Goal: Information Seeking & Learning: Learn about a topic

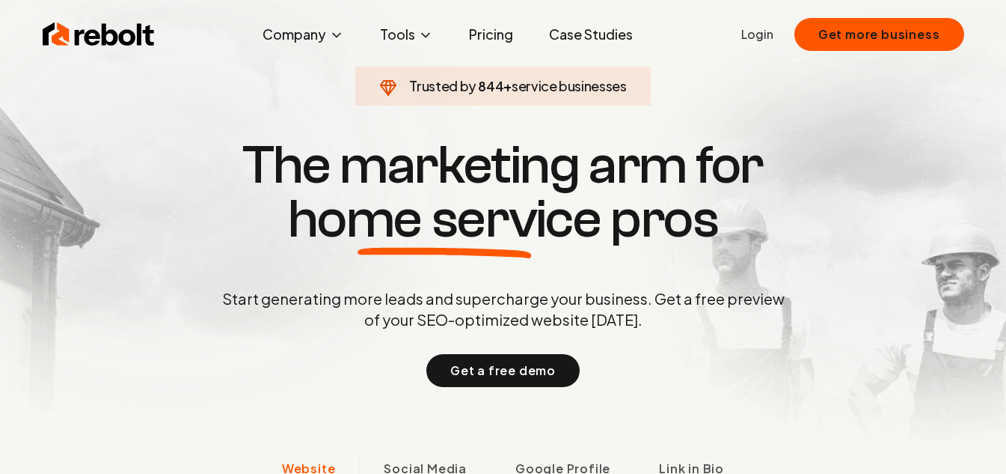
click at [501, 40] on link "Pricing" at bounding box center [491, 34] width 68 height 30
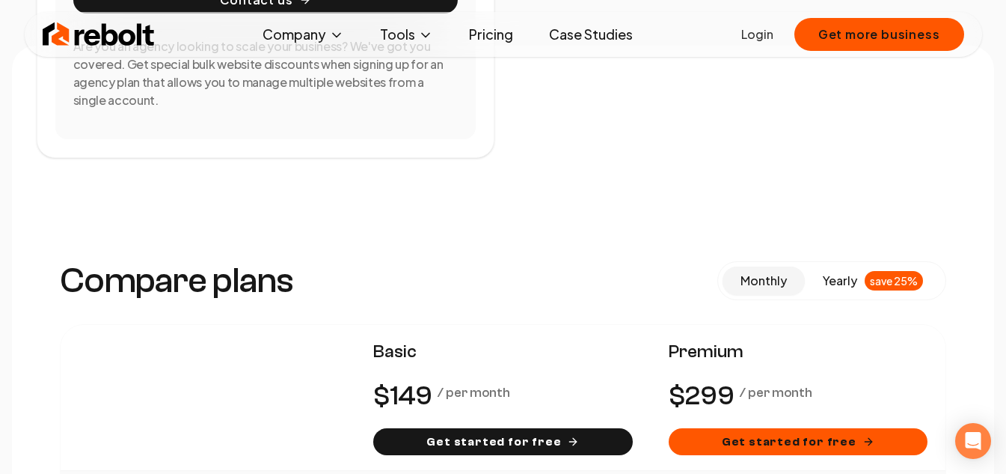
scroll to position [973, 0]
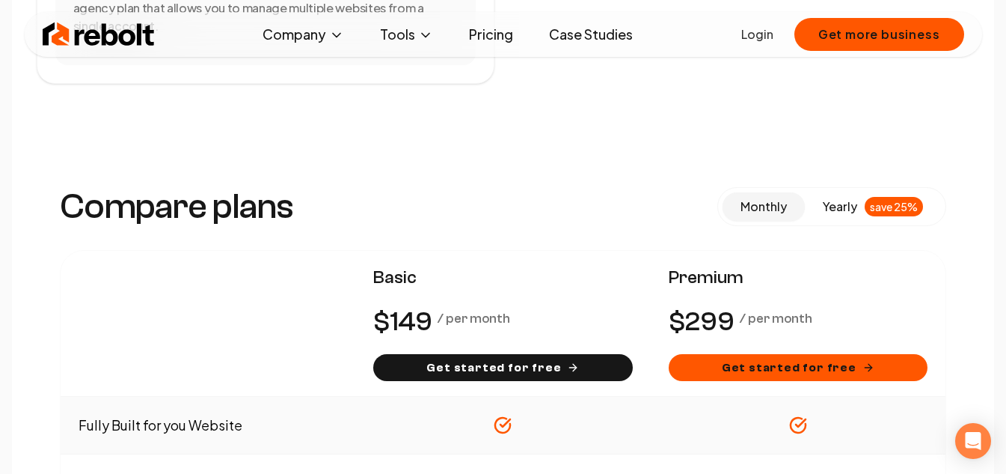
click at [794, 211] on span at bounding box center [764, 206] width 82 height 28
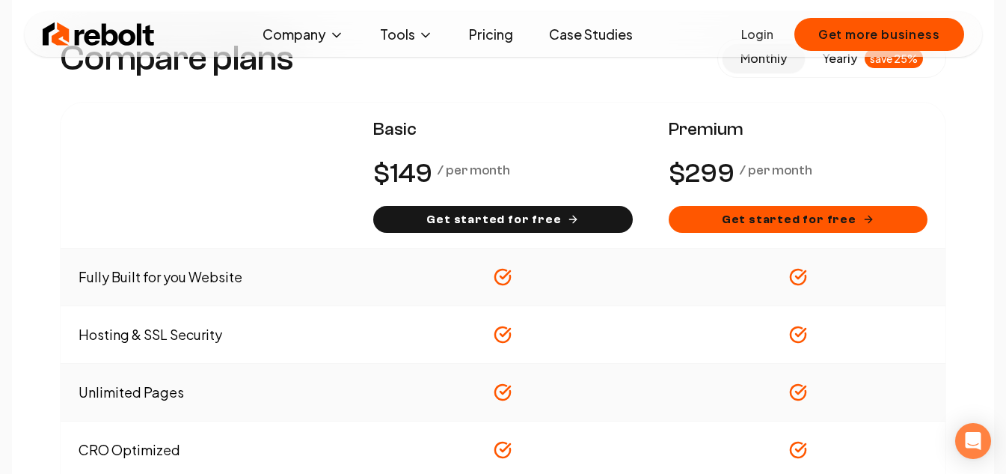
scroll to position [1122, 0]
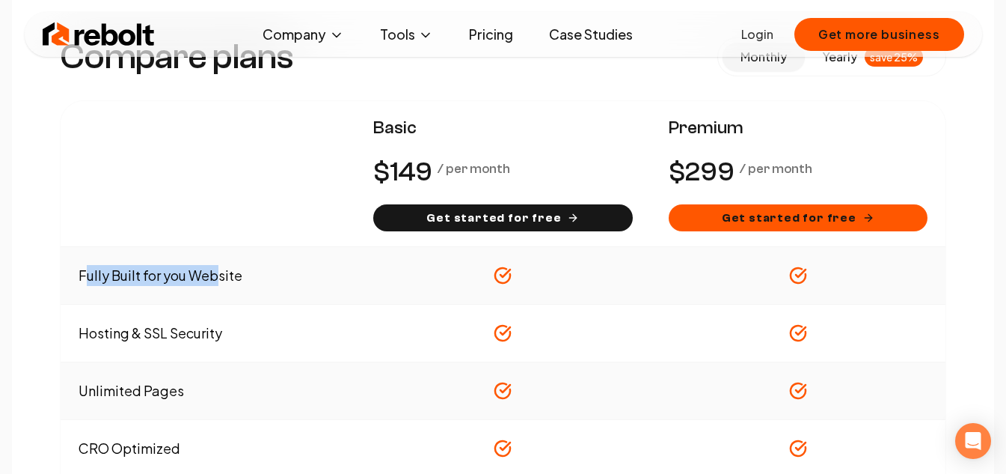
drag, startPoint x: 88, startPoint y: 271, endPoint x: 268, endPoint y: 281, distance: 179.9
click at [268, 281] on td "Fully Built for you Website" at bounding box center [208, 276] width 295 height 58
click at [180, 281] on td "Fully Built for you Website" at bounding box center [208, 276] width 295 height 58
click at [182, 278] on td "Fully Built for you Website" at bounding box center [208, 276] width 295 height 58
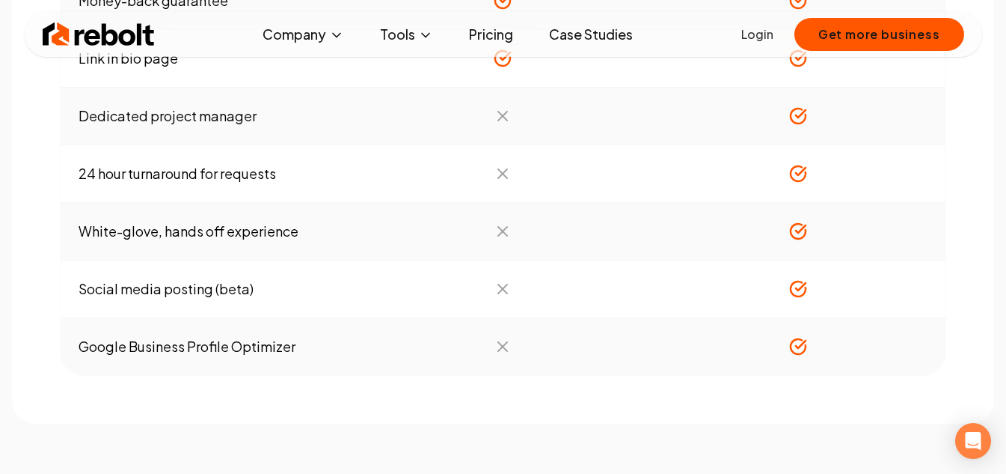
scroll to position [1870, 0]
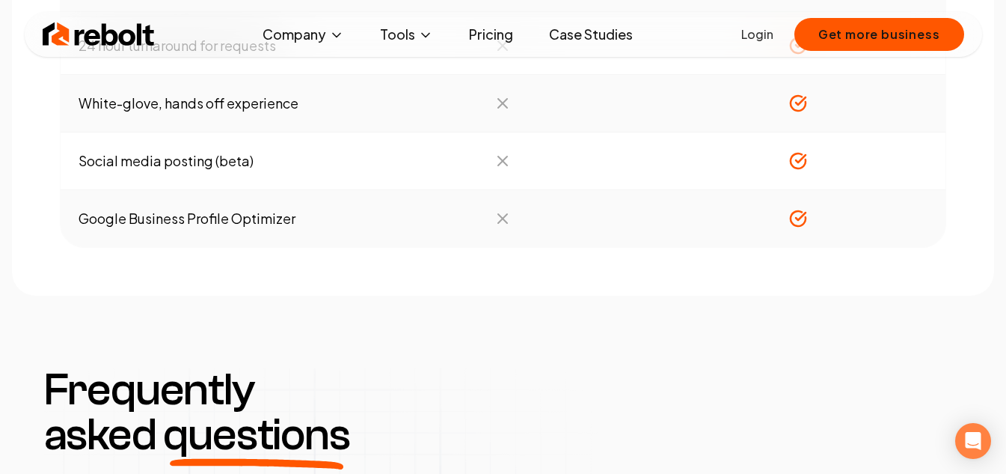
click at [480, 31] on link "Pricing" at bounding box center [491, 34] width 68 height 30
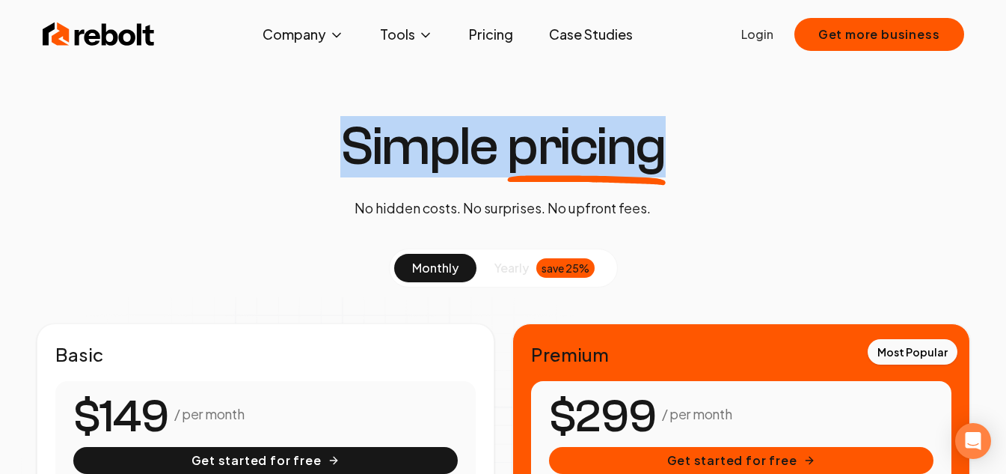
drag, startPoint x: 337, startPoint y: 148, endPoint x: 618, endPoint y: 183, distance: 282.8
click at [618, 183] on div "Simple pricing No hidden costs. No surprises. No upfront fees." at bounding box center [502, 169] width 349 height 99
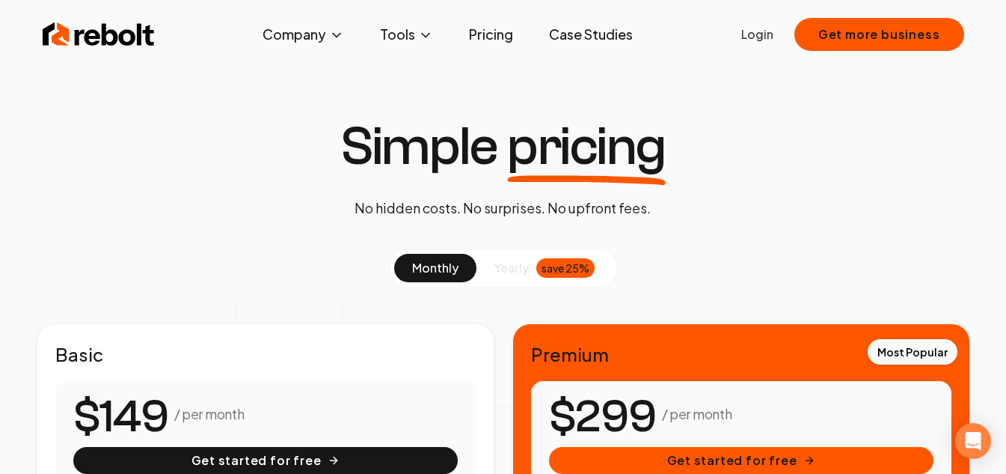
click at [616, 183] on icon at bounding box center [586, 179] width 159 height 11
click at [491, 150] on h1 "Simple pricing" at bounding box center [502, 147] width 325 height 54
click at [462, 201] on p "No hidden costs. No surprises. No upfront fees." at bounding box center [503, 208] width 296 height 21
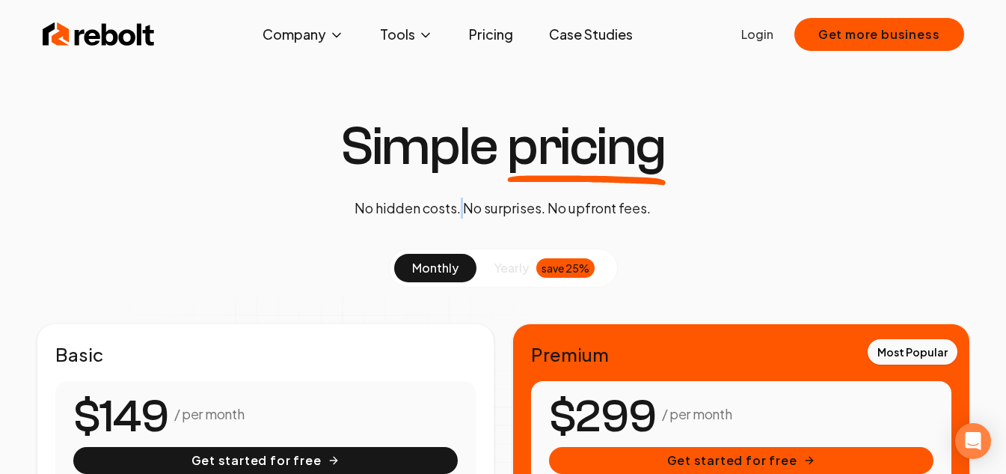
click at [462, 201] on p "No hidden costs. No surprises. No upfront fees." at bounding box center [503, 208] width 296 height 21
click at [484, 210] on p "No hidden costs. No surprises. No upfront fees." at bounding box center [503, 208] width 296 height 21
click at [557, 210] on p "No hidden costs. No surprises. No upfront fees." at bounding box center [503, 208] width 296 height 21
click at [544, 207] on p "No hidden costs. No surprises. No upfront fees." at bounding box center [503, 208] width 296 height 21
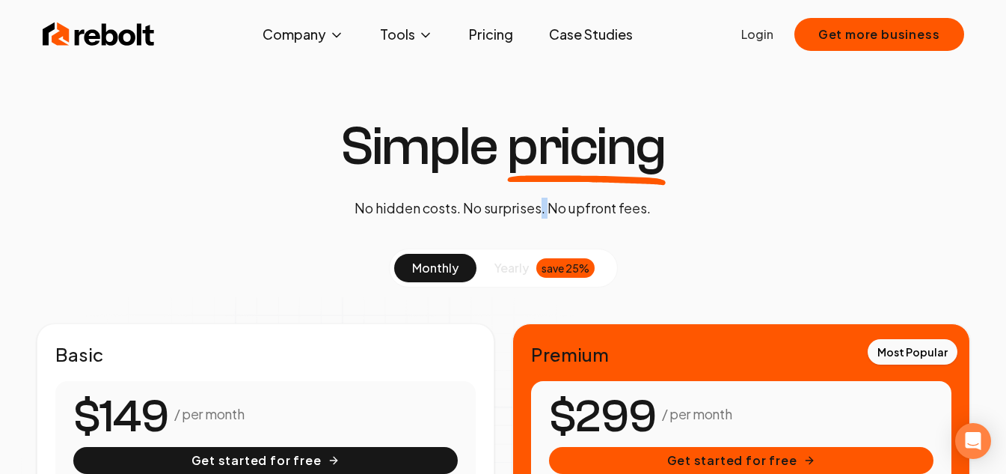
click at [544, 207] on p "No hidden costs. No surprises. No upfront fees." at bounding box center [503, 208] width 296 height 21
click at [566, 209] on p "No hidden costs. No surprises. No upfront fees." at bounding box center [503, 208] width 296 height 21
click at [546, 208] on p "No hidden costs. No surprises. No upfront fees." at bounding box center [503, 208] width 296 height 21
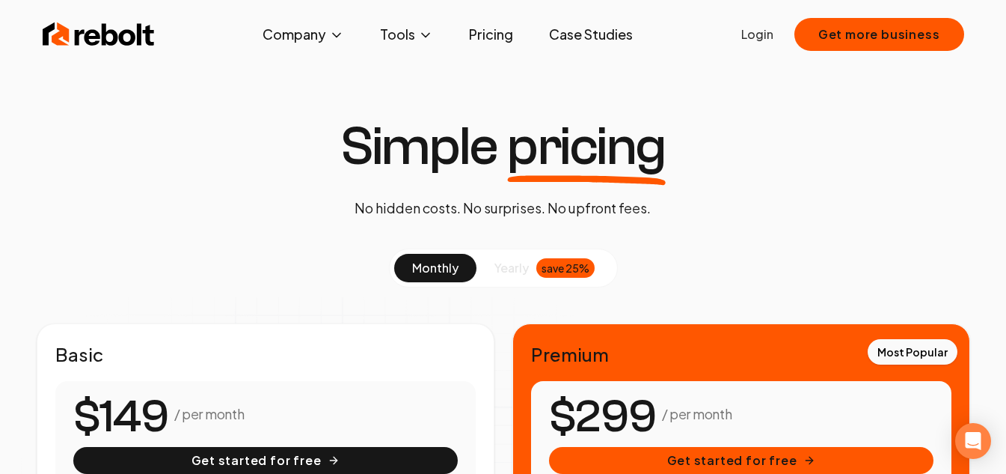
click at [480, 209] on p "No hidden costs. No surprises. No upfront fees." at bounding box center [503, 208] width 296 height 21
click at [459, 207] on p "No hidden costs. No surprises. No upfront fees." at bounding box center [503, 208] width 296 height 21
click at [420, 208] on p "No hidden costs. No surprises. No upfront fees." at bounding box center [503, 208] width 296 height 21
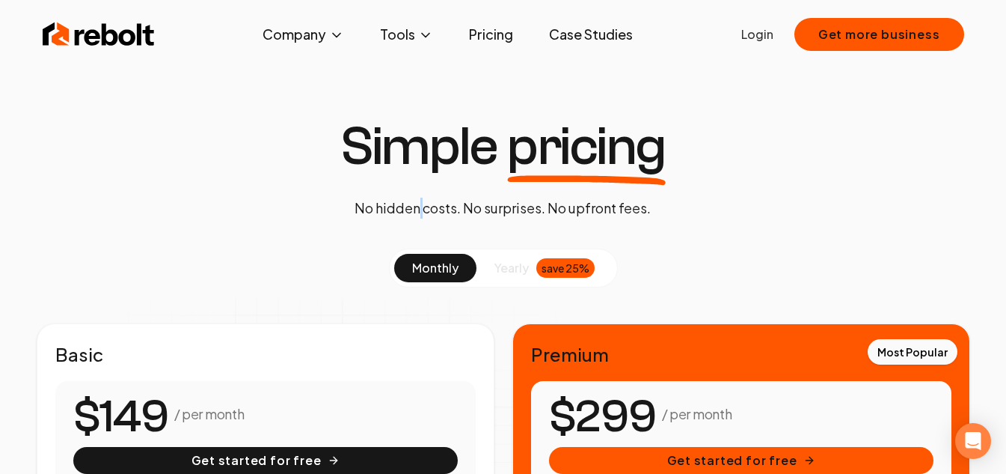
click at [420, 208] on p "No hidden costs. No surprises. No upfront fees." at bounding box center [503, 208] width 296 height 21
click at [370, 208] on p "No hidden costs. No surprises. No upfront fees." at bounding box center [503, 208] width 296 height 21
click at [415, 205] on p "No hidden costs. No surprises. No upfront fees." at bounding box center [503, 208] width 296 height 21
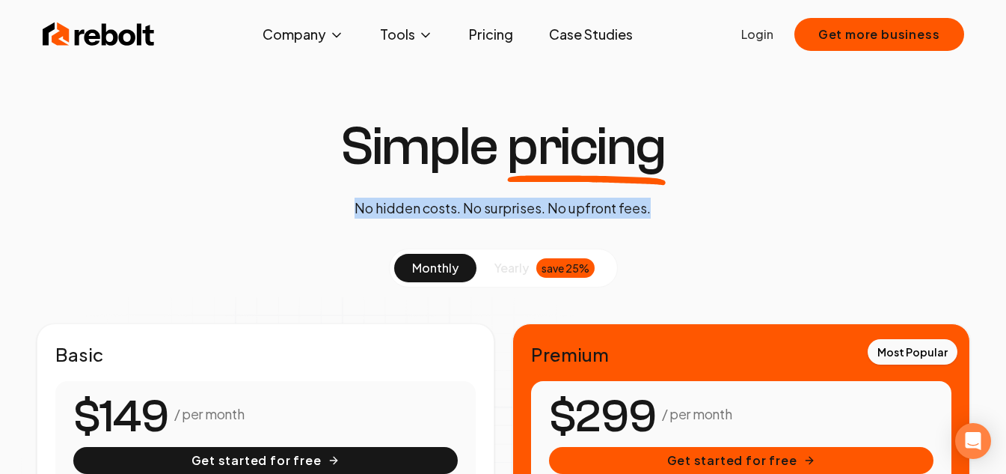
click at [416, 205] on p "No hidden costs. No surprises. No upfront fees." at bounding box center [503, 208] width 296 height 21
click at [417, 205] on p "No hidden costs. No surprises. No upfront fees." at bounding box center [503, 208] width 296 height 21
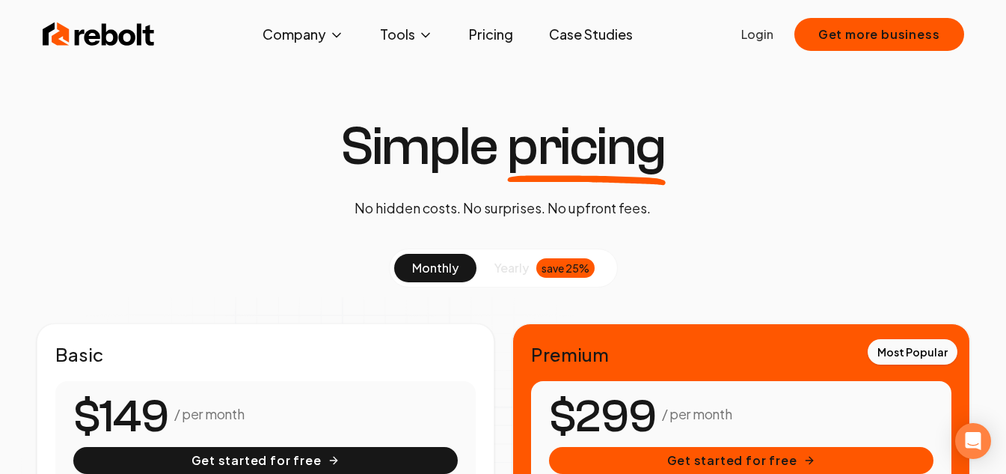
click at [417, 205] on p "No hidden costs. No surprises. No upfront fees." at bounding box center [503, 208] width 296 height 21
click at [473, 205] on p "No hidden costs. No surprises. No upfront fees." at bounding box center [503, 208] width 296 height 21
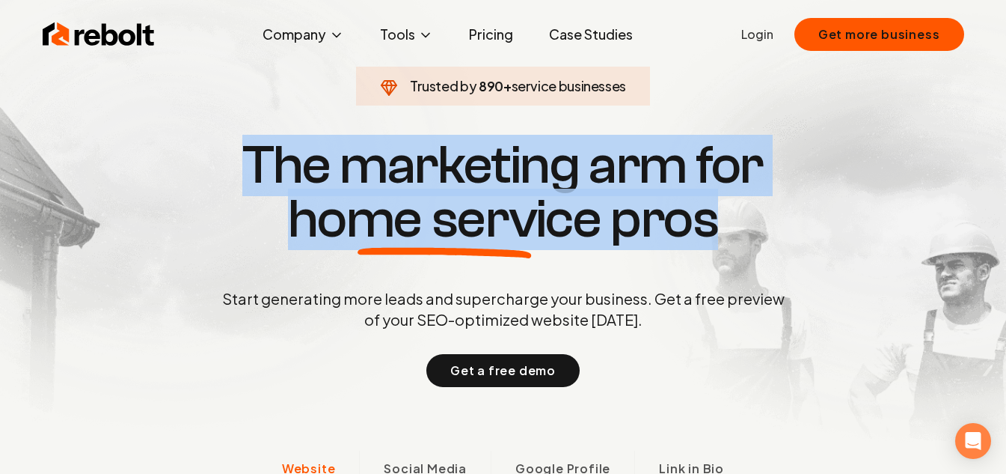
drag, startPoint x: 250, startPoint y: 174, endPoint x: 919, endPoint y: 263, distance: 675.5
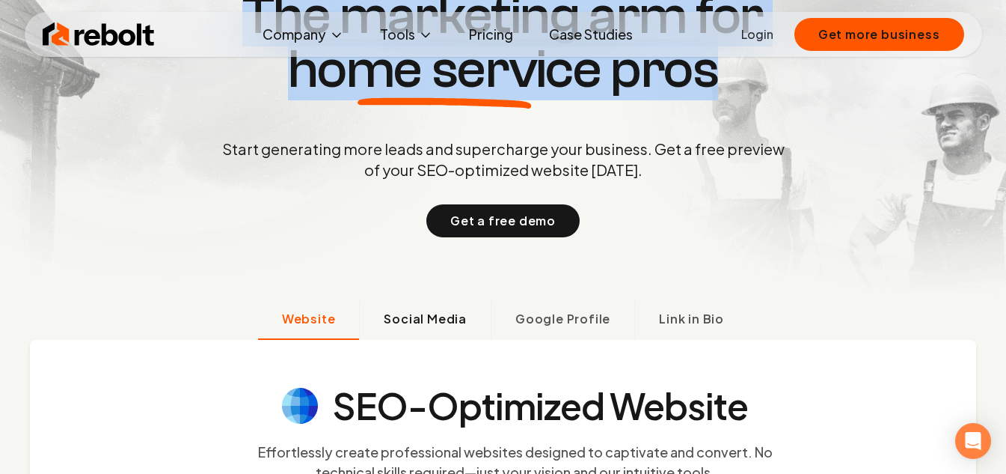
click at [446, 320] on span "Social Media" at bounding box center [425, 319] width 83 height 18
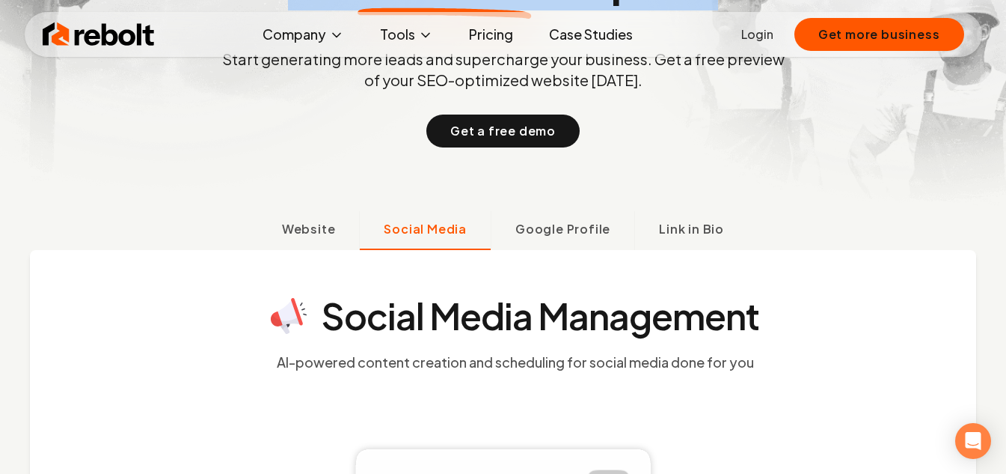
scroll to position [227, 0]
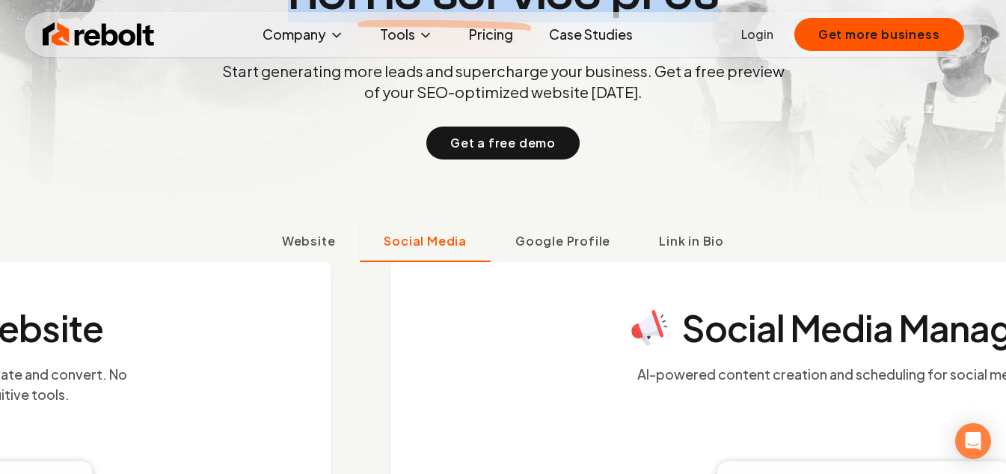
drag, startPoint x: 246, startPoint y: 308, endPoint x: 624, endPoint y: 333, distance: 378.6
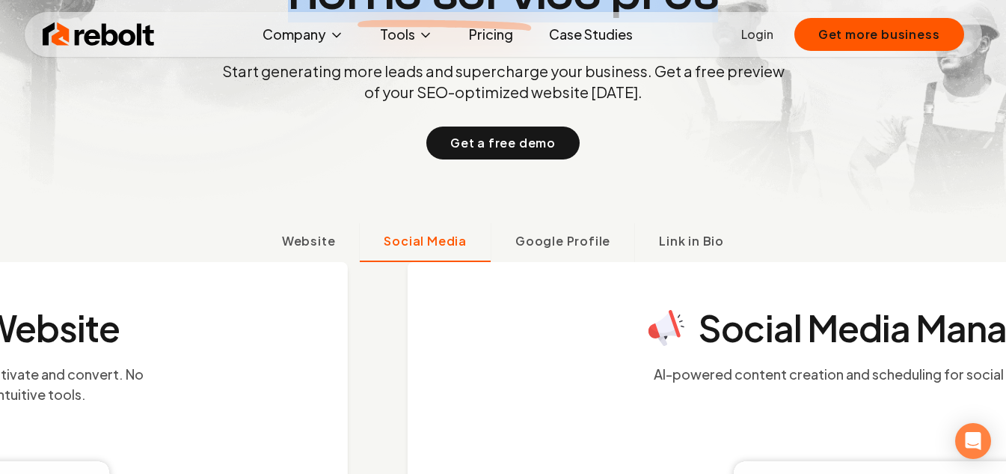
drag, startPoint x: 640, startPoint y: 345, endPoint x: -43, endPoint y: 337, distance: 682.4
click at [0, 246] on html "Rebolt Company About Blog Jobs Tools Google Review QR Code Generator Google Bus…" at bounding box center [503, 10] width 1006 height 474
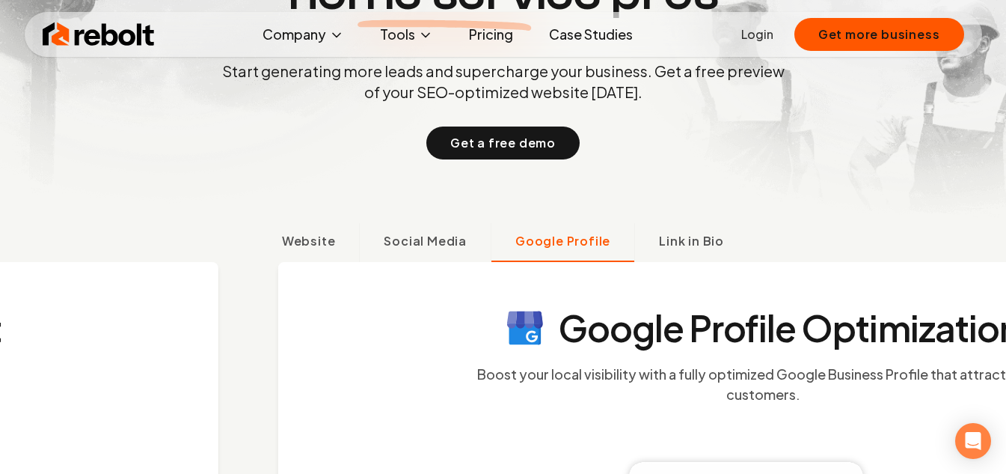
click at [382, 76] on p "Start generating more leads and supercharge your business. Get a free preview o…" at bounding box center [503, 82] width 569 height 42
click at [489, 35] on link "Pricing" at bounding box center [491, 34] width 68 height 30
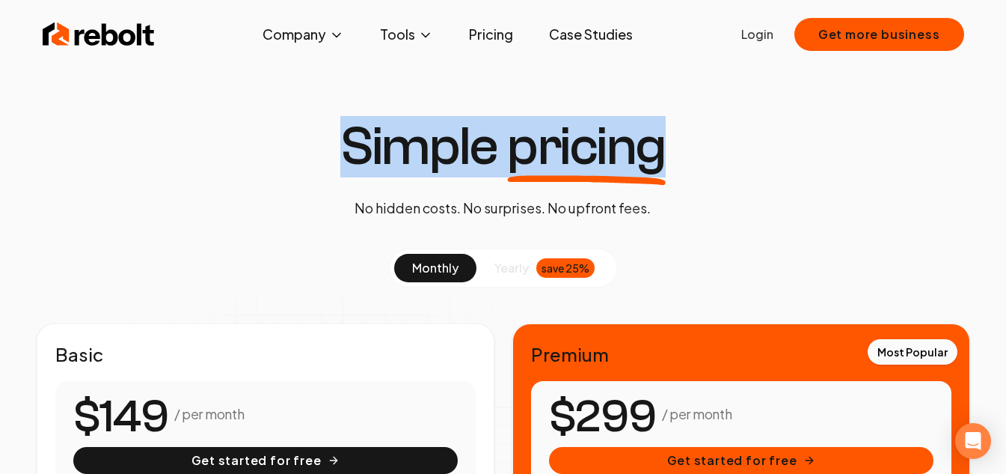
drag, startPoint x: 344, startPoint y: 165, endPoint x: 565, endPoint y: 175, distance: 220.9
click at [565, 174] on h1 "Simple pricing" at bounding box center [502, 147] width 325 height 54
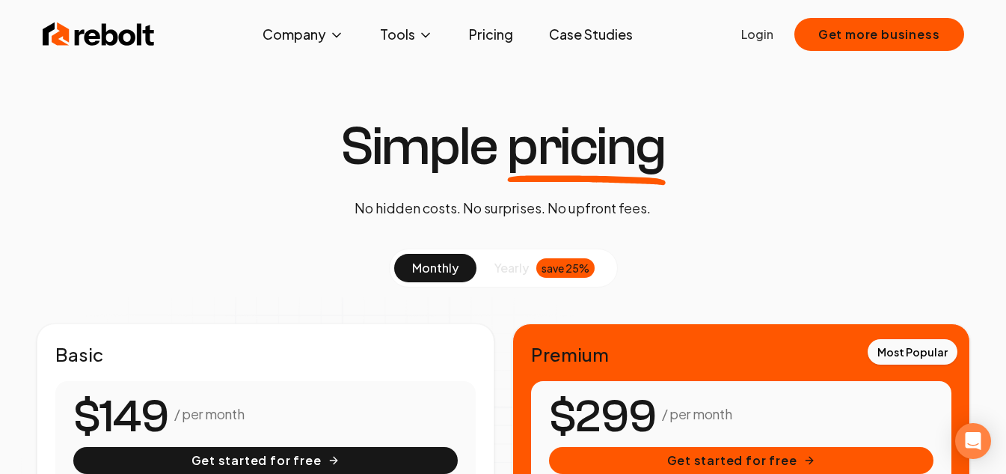
click at [565, 175] on icon at bounding box center [586, 179] width 159 height 11
click at [508, 146] on span "pricing" at bounding box center [586, 147] width 159 height 54
click at [486, 148] on h1 "Simple pricing" at bounding box center [502, 147] width 325 height 54
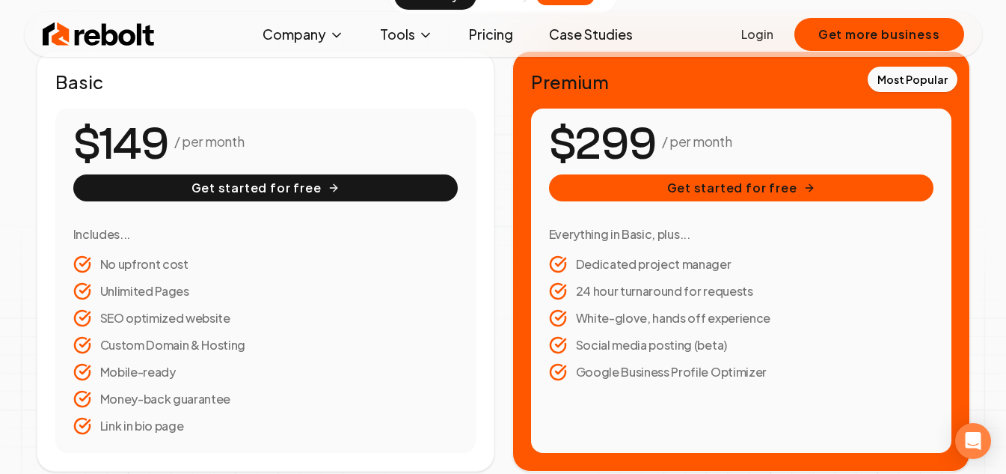
scroll to position [299, 0]
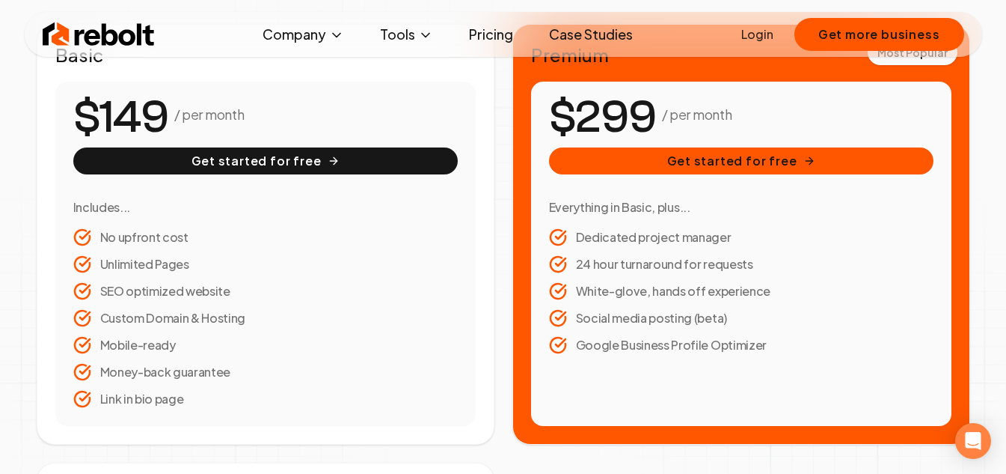
drag, startPoint x: 568, startPoint y: 291, endPoint x: 821, endPoint y: 284, distance: 253.7
click at [812, 286] on li "White-glove, hands off experience" at bounding box center [741, 291] width 385 height 18
drag, startPoint x: 753, startPoint y: 242, endPoint x: 748, endPoint y: 233, distance: 10.0
click at [748, 233] on li "Dedicated project manager" at bounding box center [741, 237] width 385 height 18
drag, startPoint x: 734, startPoint y: 236, endPoint x: 558, endPoint y: 210, distance: 177.7
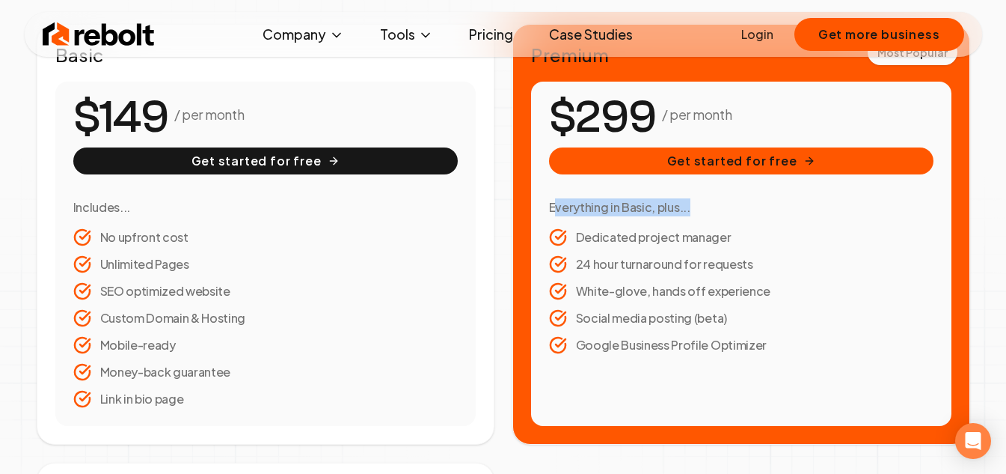
click at [558, 210] on div "Everything in Basic, plus... Dedicated project manager 24 hour turnaround for r…" at bounding box center [741, 276] width 385 height 156
click at [552, 210] on h3 "Everything in Basic, plus..." at bounding box center [741, 207] width 385 height 18
drag, startPoint x: 550, startPoint y: 210, endPoint x: 720, endPoint y: 213, distance: 170.6
click at [708, 213] on h3 "Everything in Basic, plus..." at bounding box center [741, 207] width 385 height 18
drag, startPoint x: 734, startPoint y: 237, endPoint x: 746, endPoint y: 244, distance: 13.7
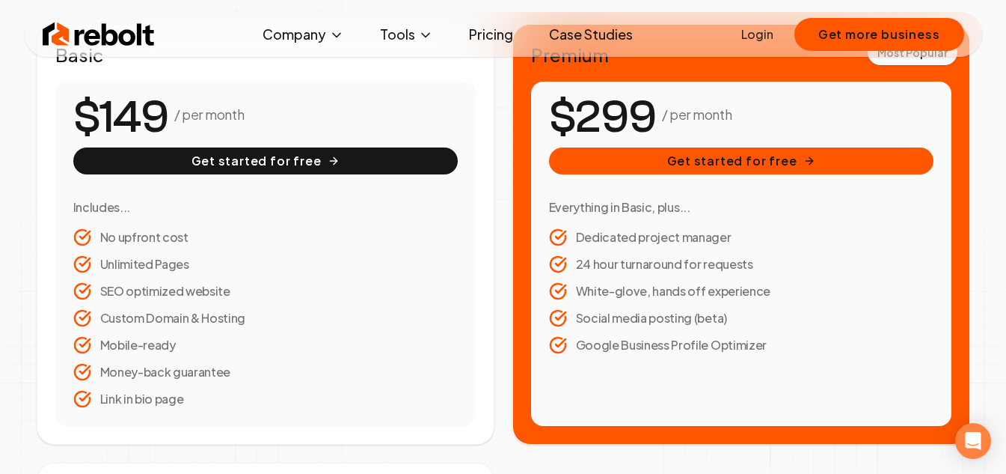
click at [746, 244] on li "Dedicated project manager" at bounding box center [741, 237] width 385 height 18
click at [729, 236] on li "Dedicated project manager" at bounding box center [741, 237] width 385 height 18
click at [737, 236] on li "Dedicated project manager" at bounding box center [741, 237] width 385 height 18
drag, startPoint x: 94, startPoint y: 289, endPoint x: 300, endPoint y: 289, distance: 205.7
click at [300, 289] on li "SEO optimized website" at bounding box center [265, 291] width 385 height 18
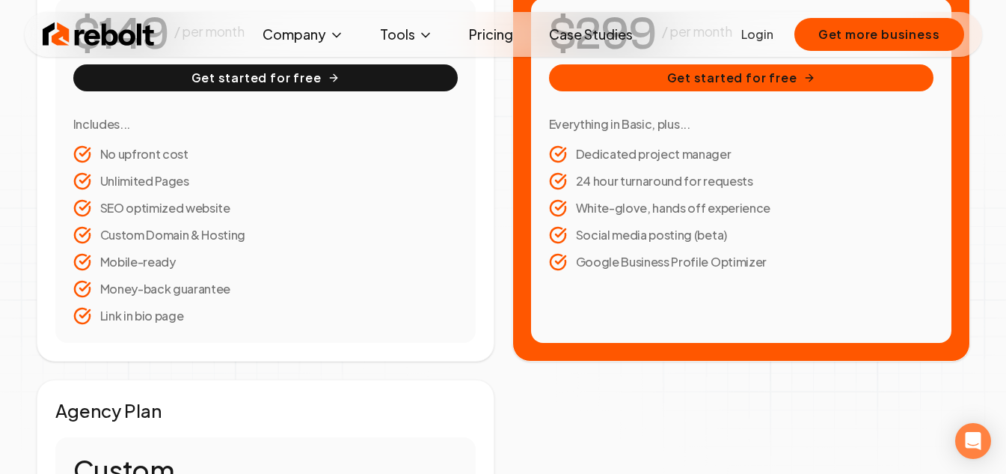
scroll to position [224, 0]
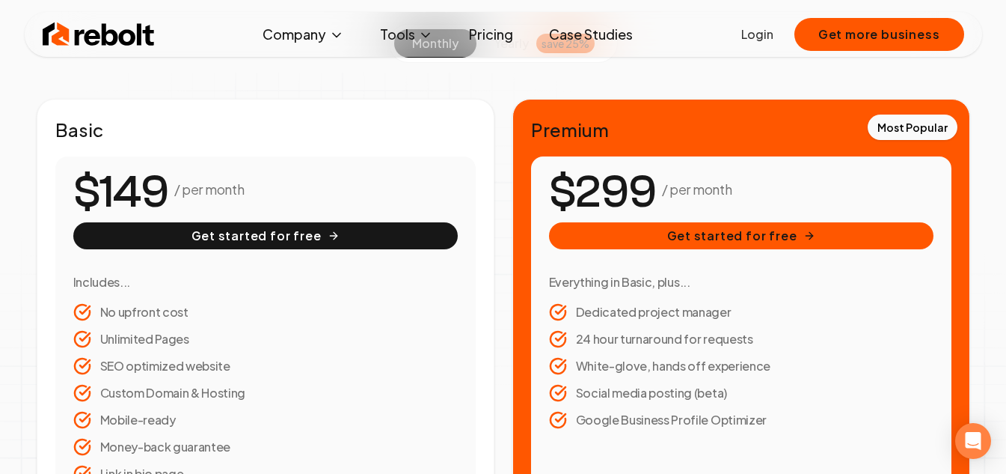
click at [636, 308] on li "Dedicated project manager" at bounding box center [741, 312] width 385 height 18
click at [608, 281] on h3 "Everything in Basic, plus..." at bounding box center [741, 282] width 385 height 18
click at [603, 281] on h3 "Everything in Basic, plus..." at bounding box center [741, 282] width 385 height 18
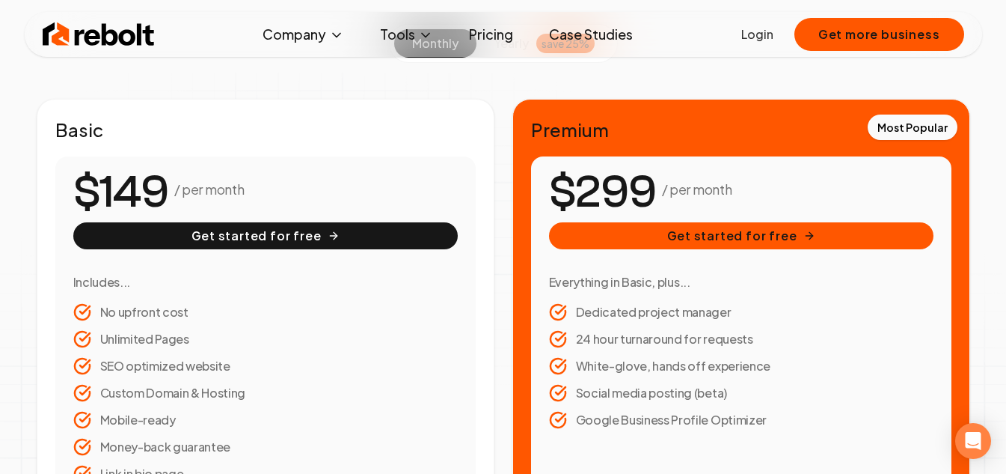
click at [608, 277] on h3 "Everything in Basic, plus..." at bounding box center [741, 282] width 385 height 18
click at [605, 280] on h3 "Everything in Basic, plus..." at bounding box center [741, 282] width 385 height 18
click at [624, 287] on h3 "Everything in Basic, plus..." at bounding box center [741, 282] width 385 height 18
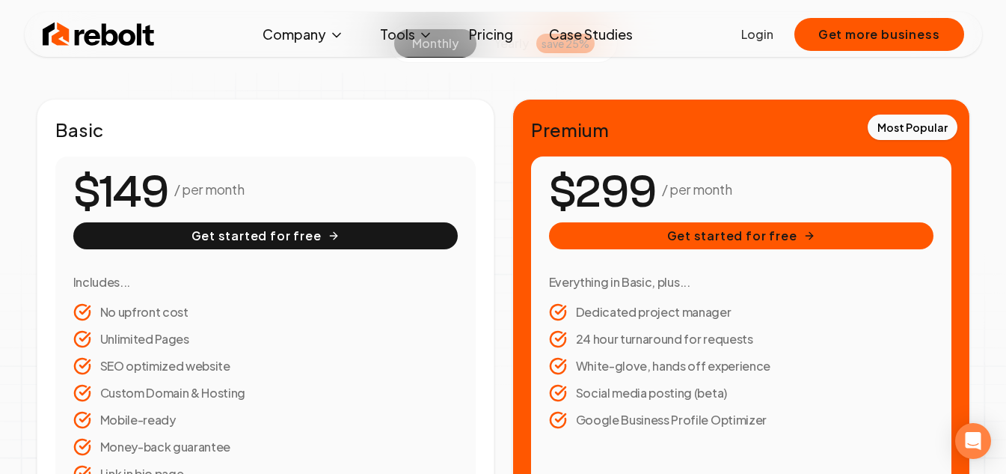
click at [551, 127] on h2 "Premium" at bounding box center [741, 129] width 420 height 24
drag, startPoint x: 551, startPoint y: 127, endPoint x: 649, endPoint y: 121, distance: 97.4
click at [649, 121] on h2 "Premium" at bounding box center [741, 129] width 420 height 24
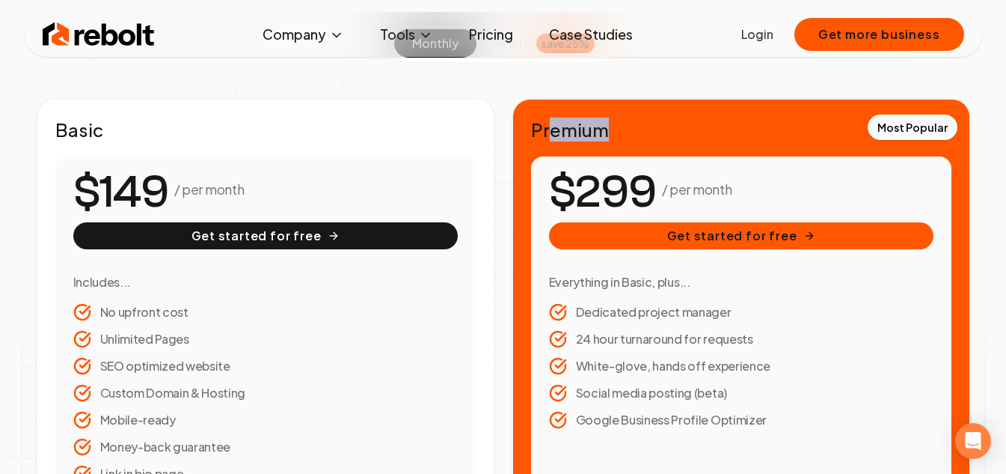
click at [576, 132] on h2 "Premium" at bounding box center [741, 129] width 420 height 24
drag, startPoint x: 576, startPoint y: 132, endPoint x: 593, endPoint y: 129, distance: 16.6
click at [593, 129] on h2 "Premium" at bounding box center [741, 129] width 420 height 24
click at [492, 43] on link "Pricing" at bounding box center [491, 34] width 68 height 30
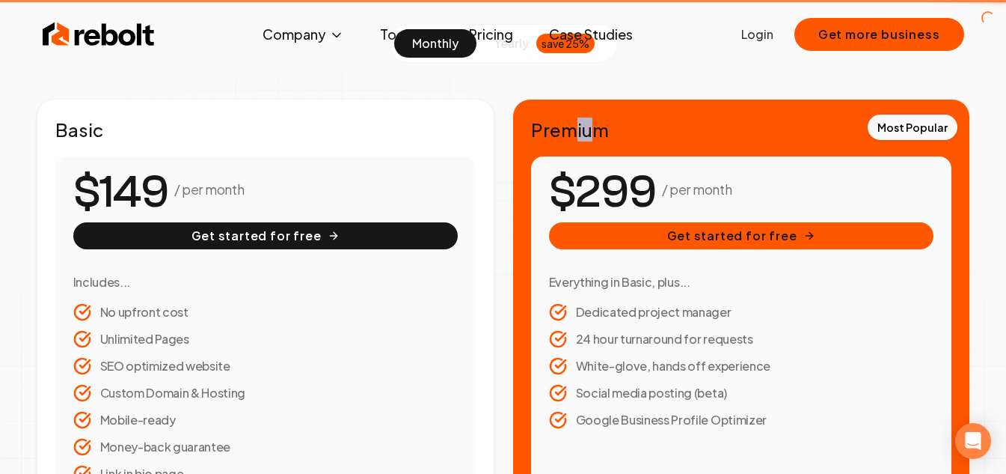
scroll to position [0, 0]
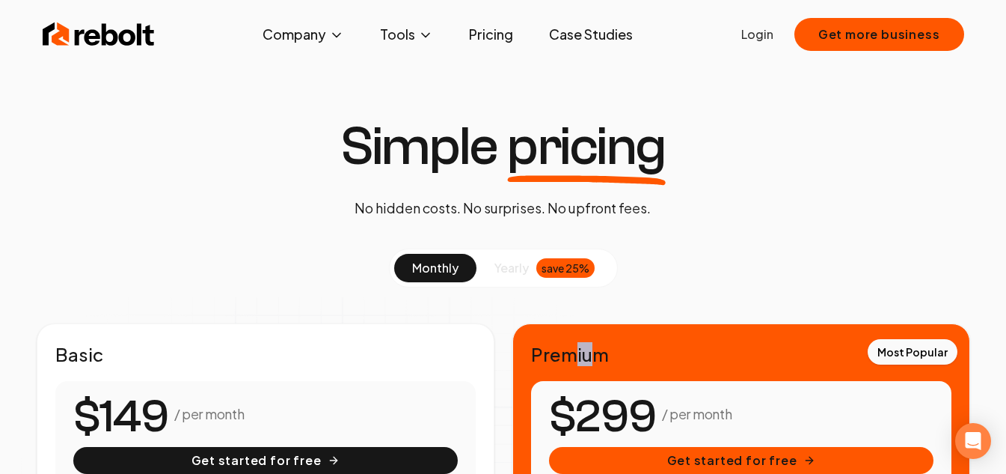
click at [492, 272] on button "yearly save 25%" at bounding box center [545, 268] width 136 height 28
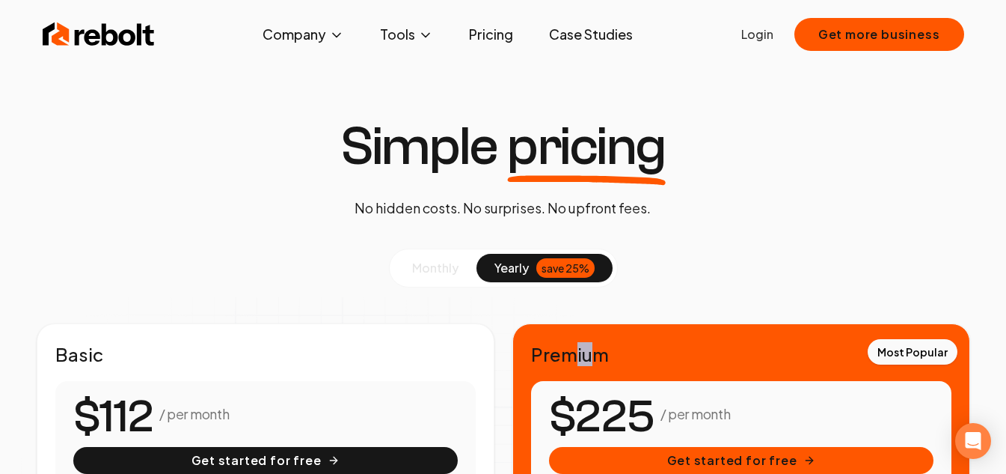
click at [451, 272] on span "monthly" at bounding box center [435, 268] width 46 height 16
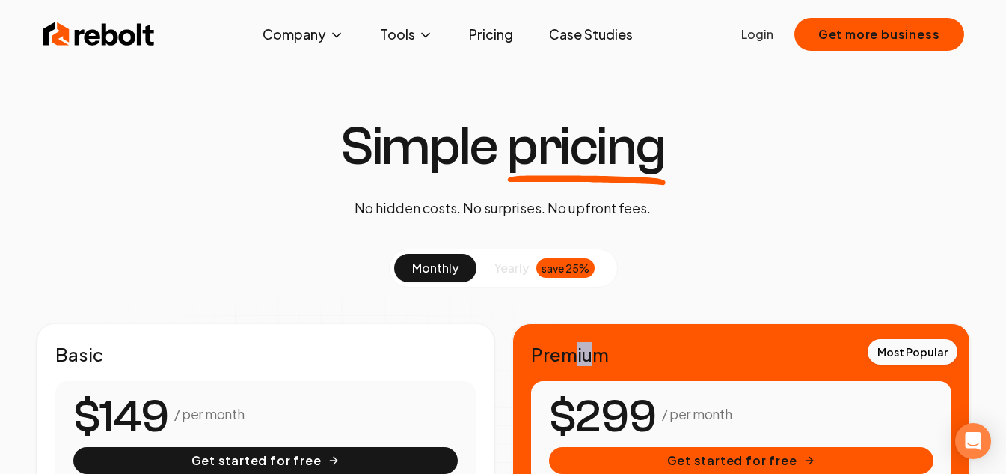
click at [602, 31] on link "Case Studies" at bounding box center [591, 34] width 108 height 30
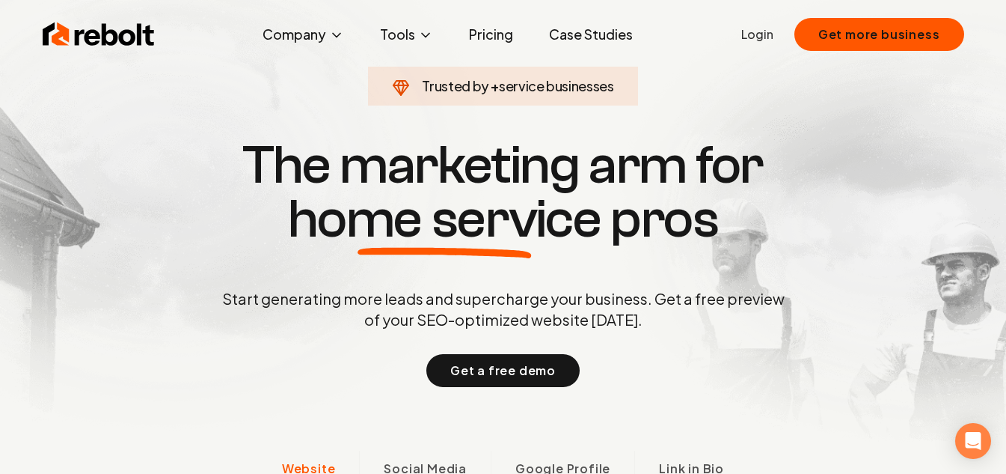
scroll to position [7, 0]
